Goal: Information Seeking & Learning: Learn about a topic

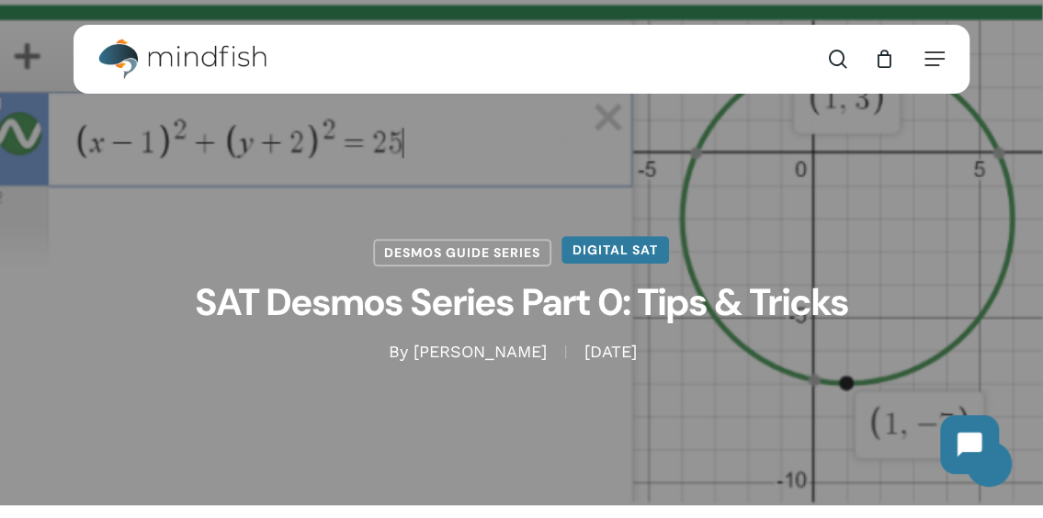
click at [623, 254] on link "Digital SAT" at bounding box center [614, 250] width 107 height 28
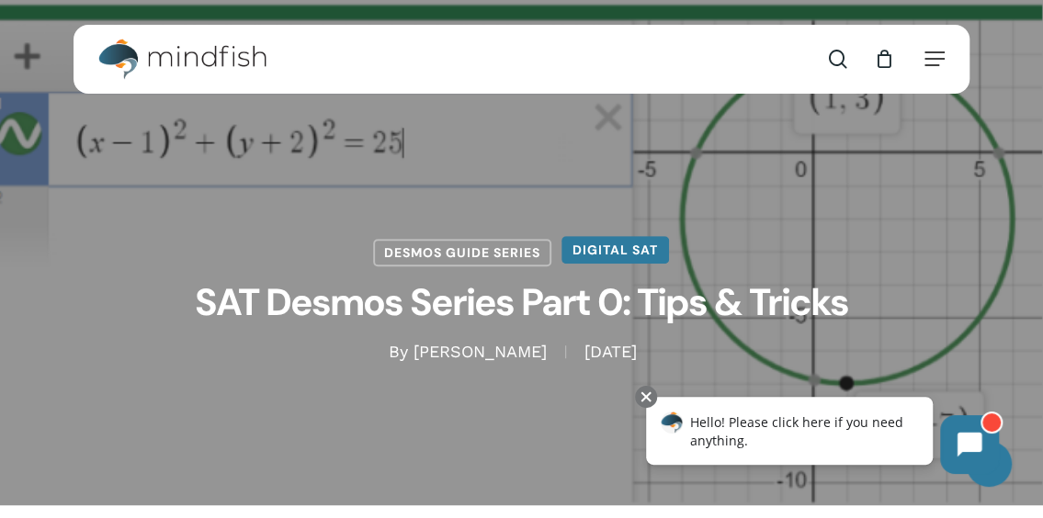
click at [625, 251] on link "Digital SAT" at bounding box center [614, 250] width 107 height 28
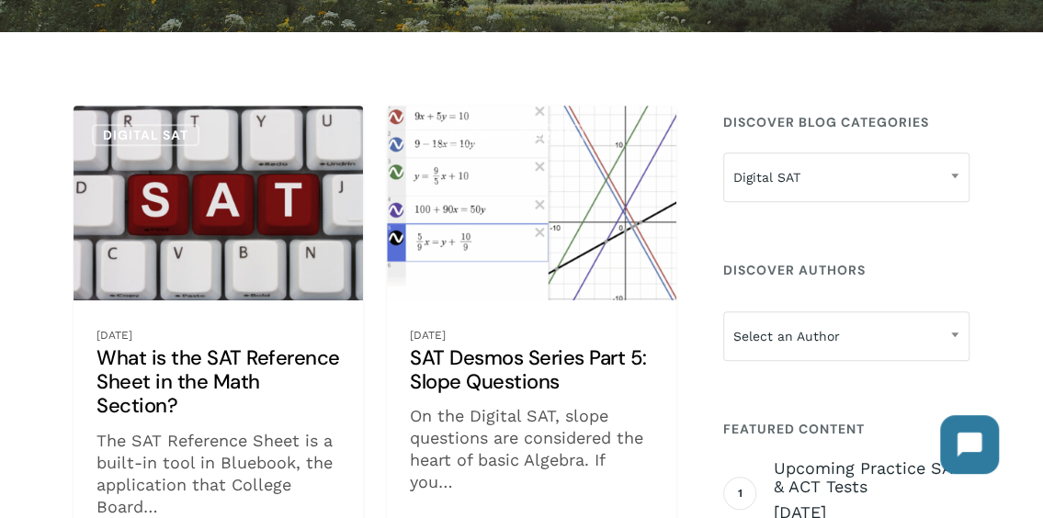
scroll to position [301, 0]
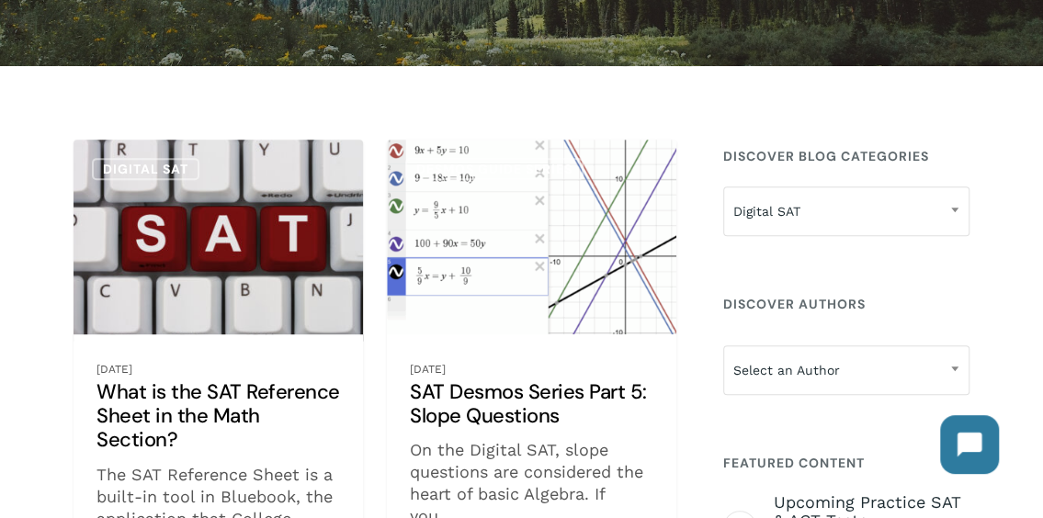
click at [225, 370] on link "What is the SAT Reference Sheet in the Math Section?" at bounding box center [217, 402] width 289 height 524
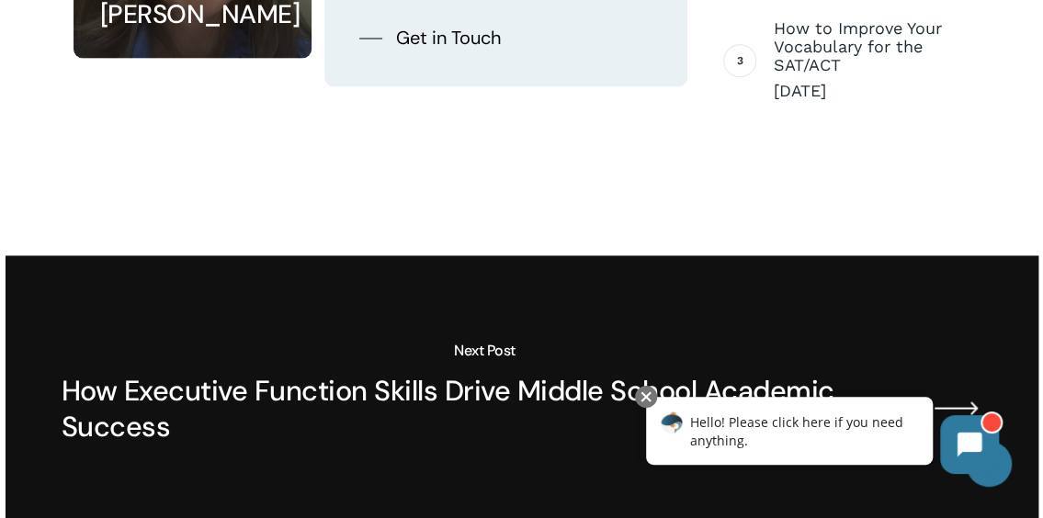
scroll to position [4842, 0]
